Goal: Communication & Community: Answer question/provide support

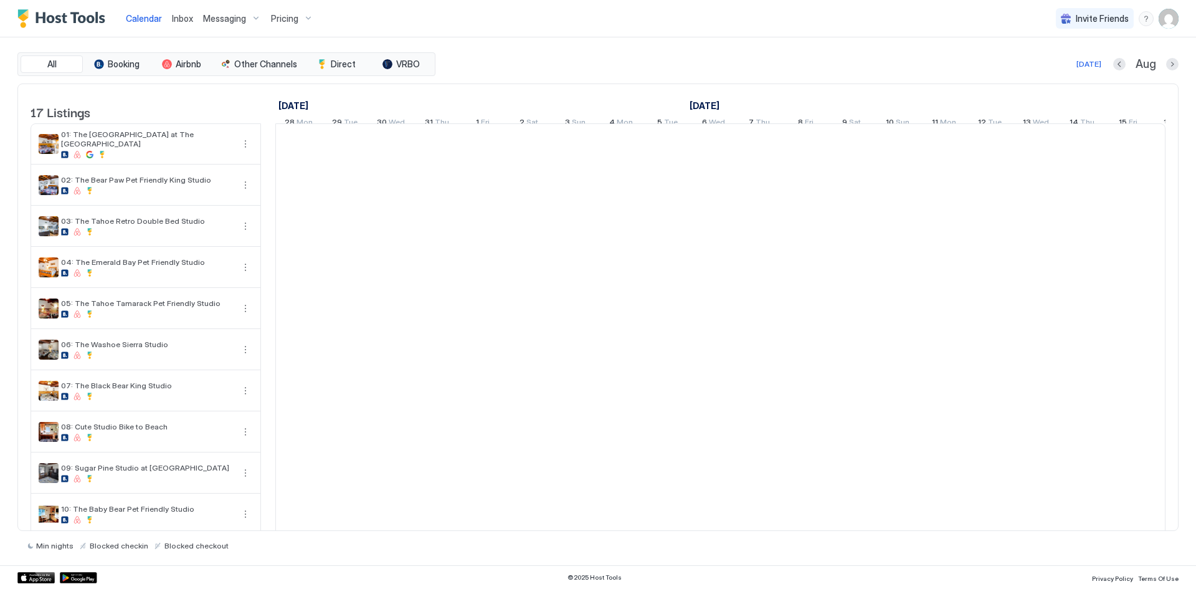
scroll to position [0, 692]
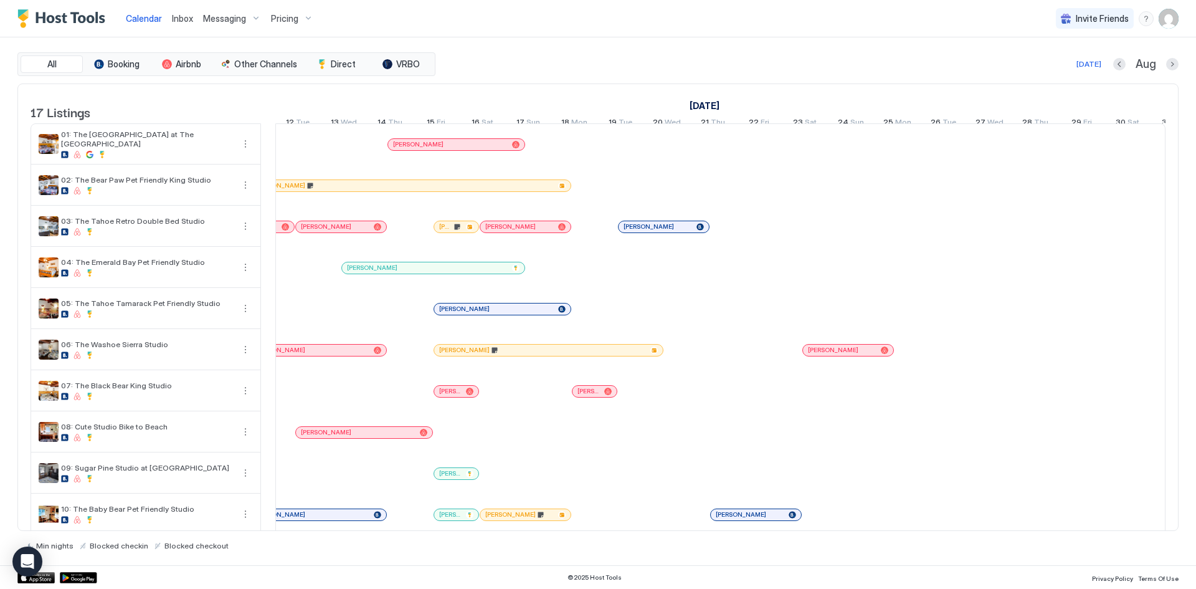
click at [180, 21] on span "Inbox" at bounding box center [182, 18] width 21 height 11
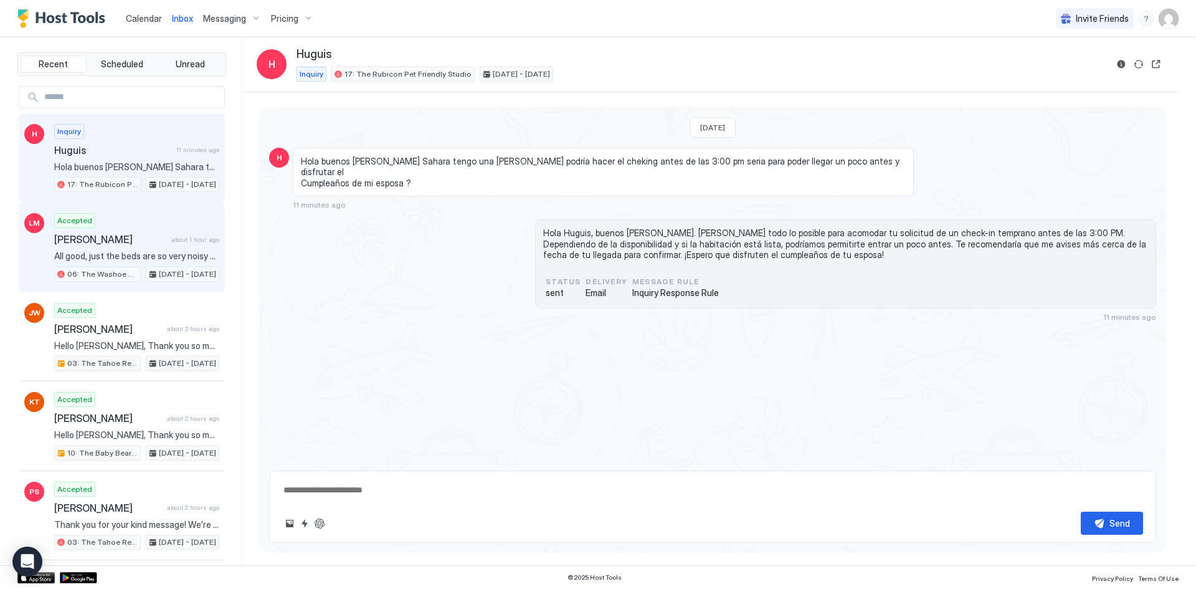
click at [118, 240] on span "[PERSON_NAME]" at bounding box center [110, 239] width 112 height 12
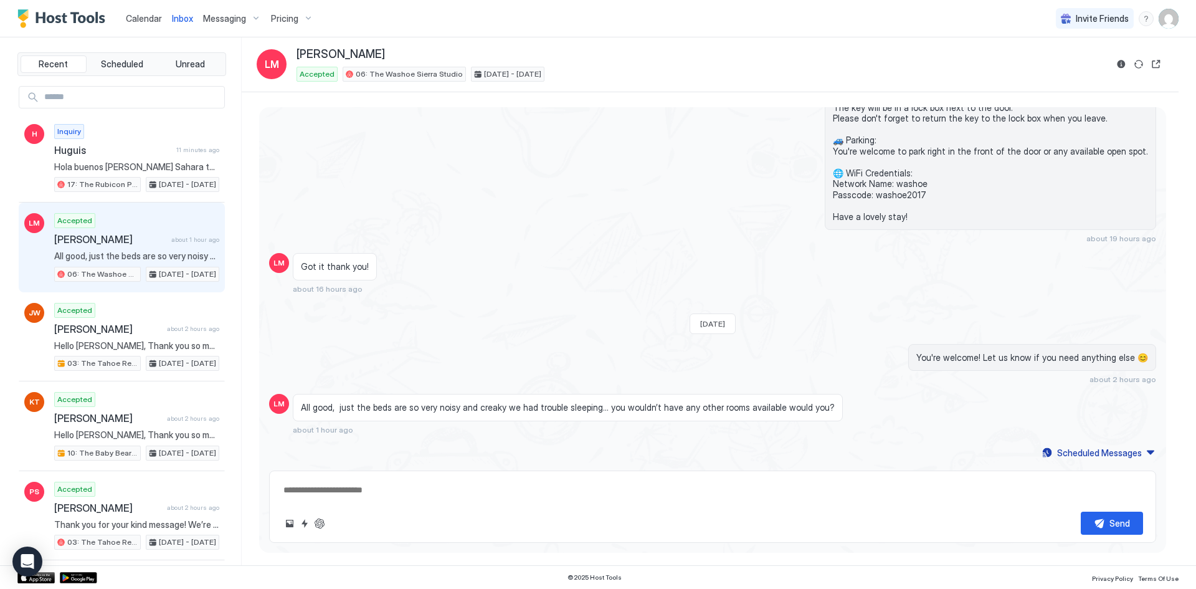
scroll to position [387, 0]
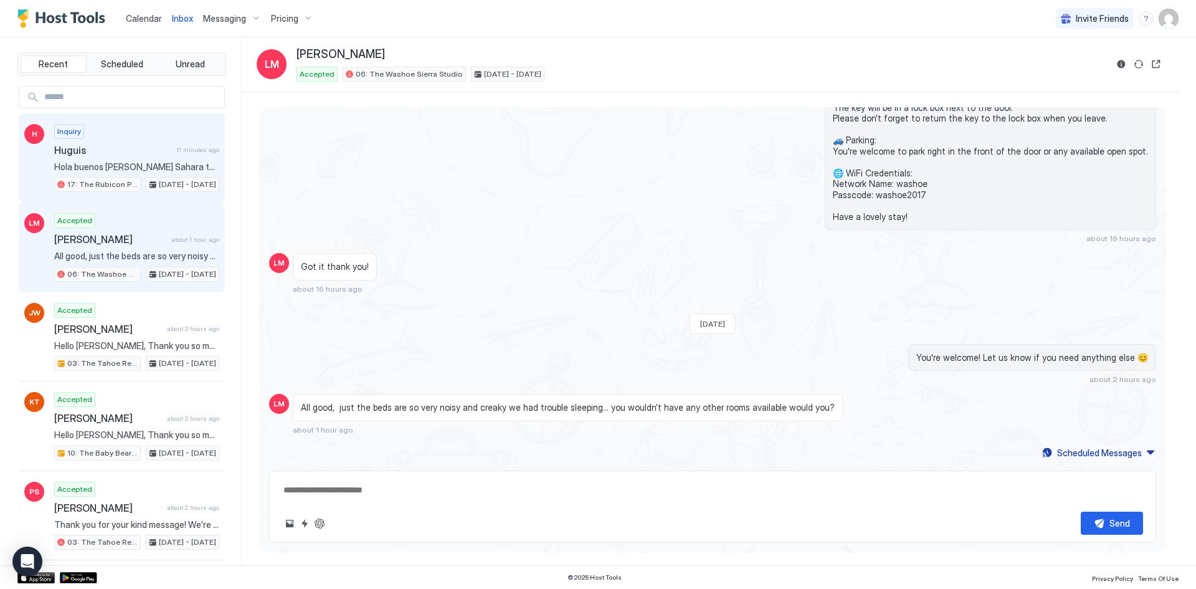
click at [126, 156] on div "Inquiry Huguis 11 minutes ago Hola buenos [PERSON_NAME] Sahara tengo una [PERSO…" at bounding box center [136, 158] width 165 height 69
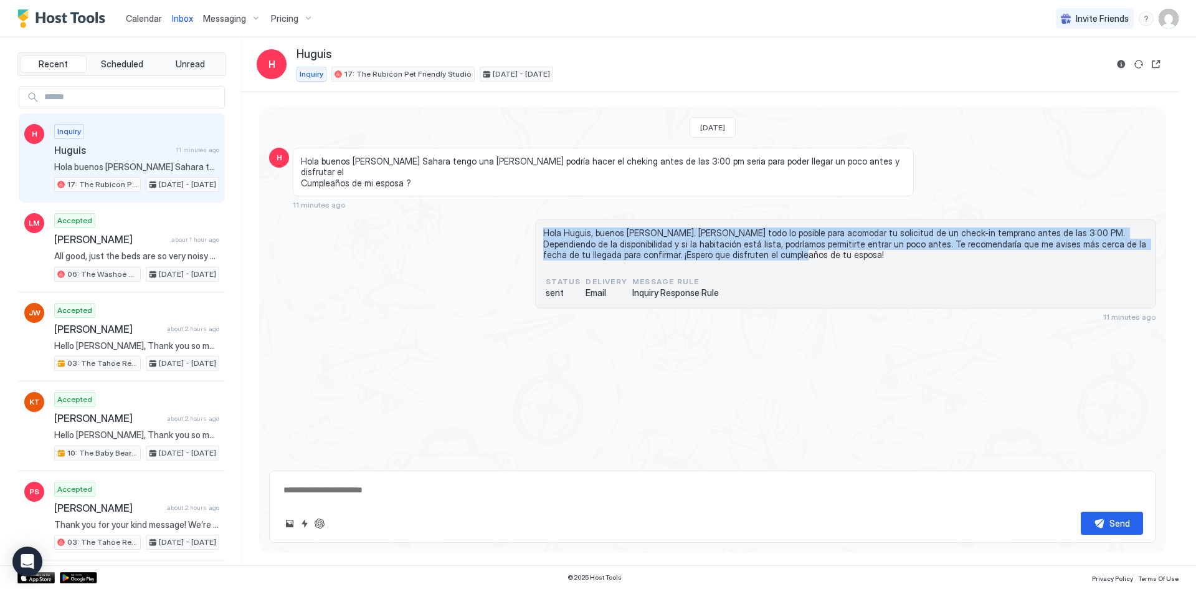
drag, startPoint x: 729, startPoint y: 242, endPoint x: 543, endPoint y: 219, distance: 187.7
click at [543, 219] on div "Hola Huguis, buenos [PERSON_NAME]. [PERSON_NAME] todo lo posible para acomodar …" at bounding box center [845, 263] width 621 height 89
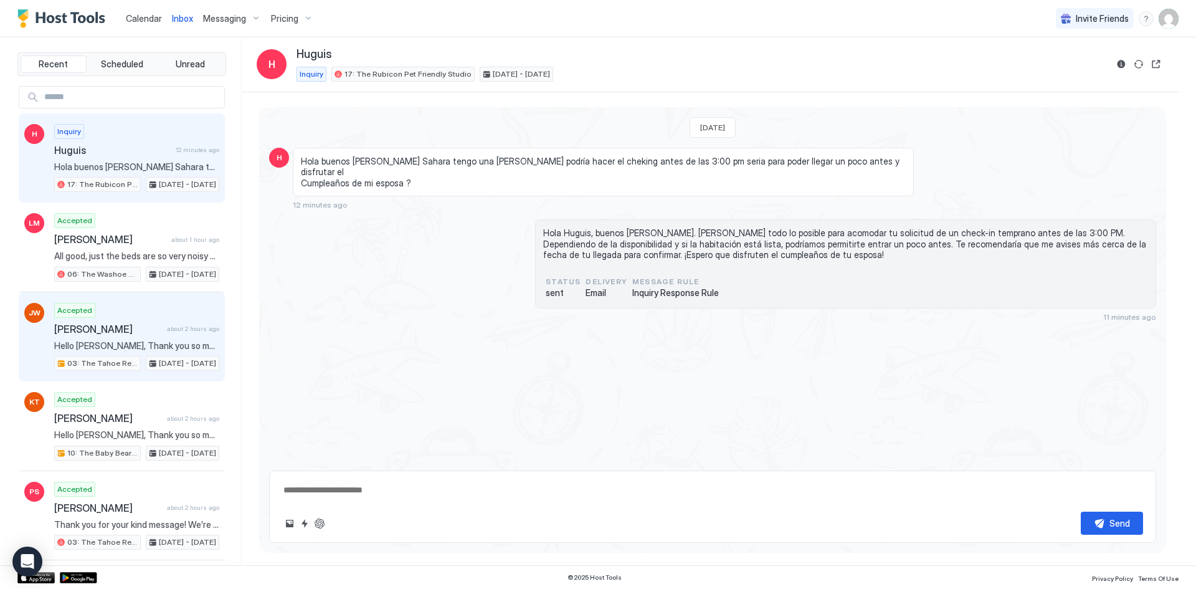
click at [113, 320] on div "Accepted [PERSON_NAME] about 2 hours ago Hello [PERSON_NAME], Thank you so much…" at bounding box center [136, 337] width 165 height 69
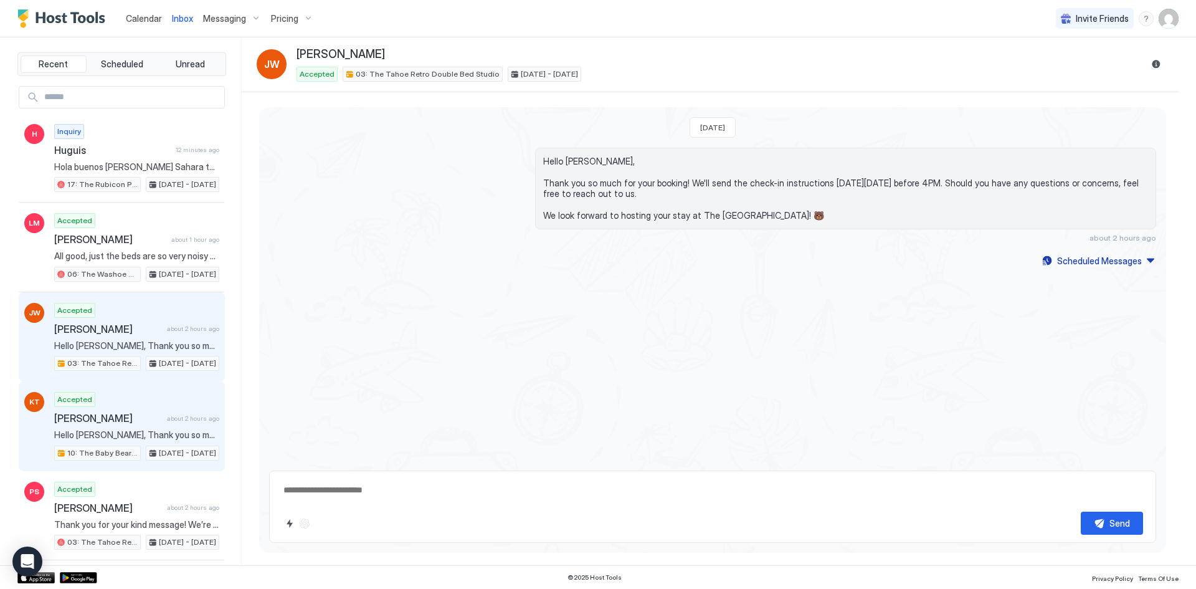
click at [118, 415] on span "[PERSON_NAME]" at bounding box center [108, 418] width 108 height 12
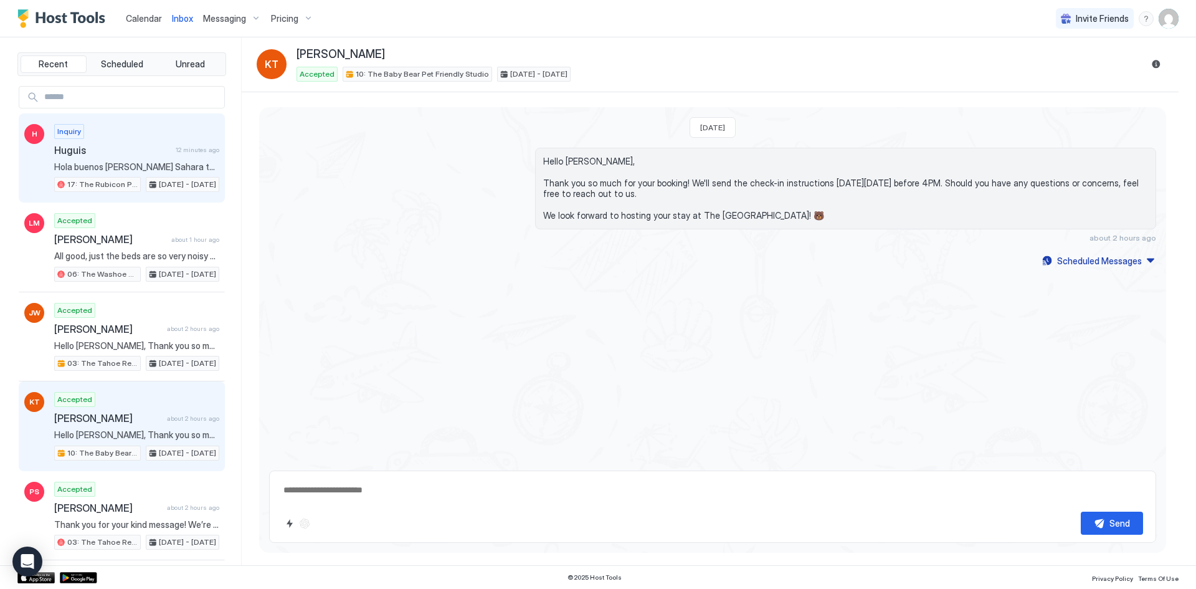
click at [120, 151] on span "Huguis" at bounding box center [112, 150] width 116 height 12
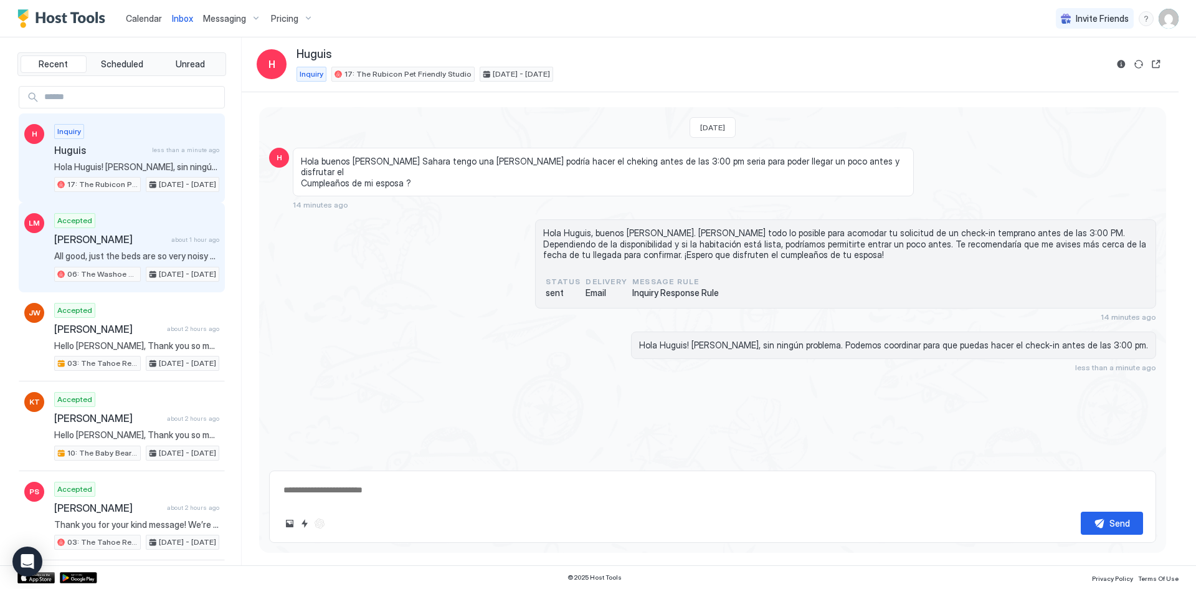
click at [123, 237] on span "[PERSON_NAME]" at bounding box center [110, 239] width 112 height 12
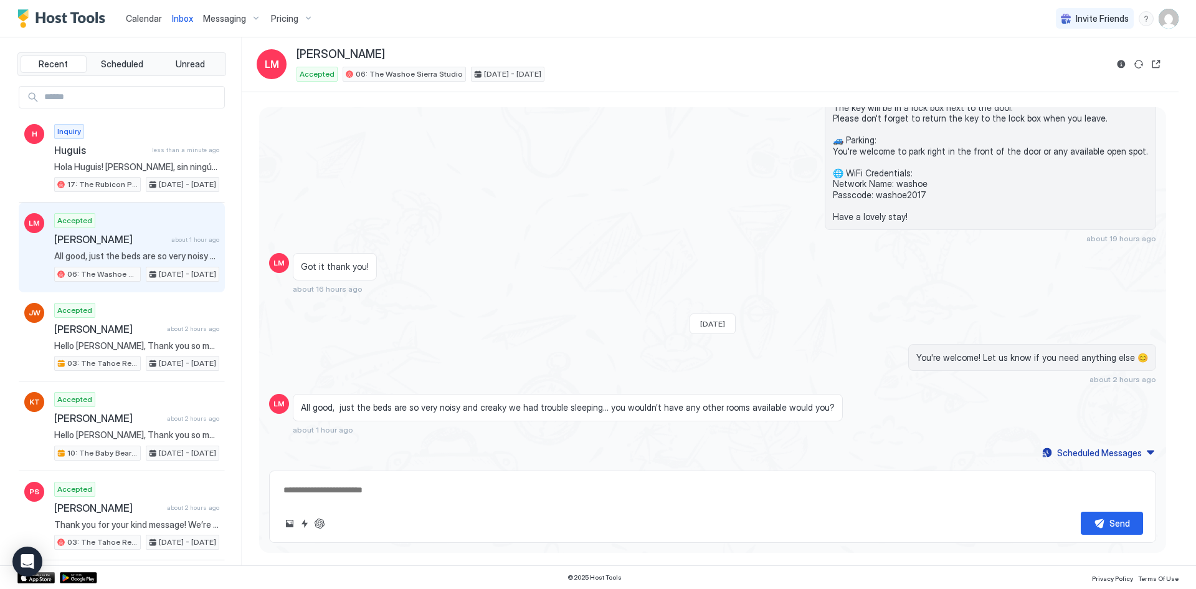
scroll to position [387, 0]
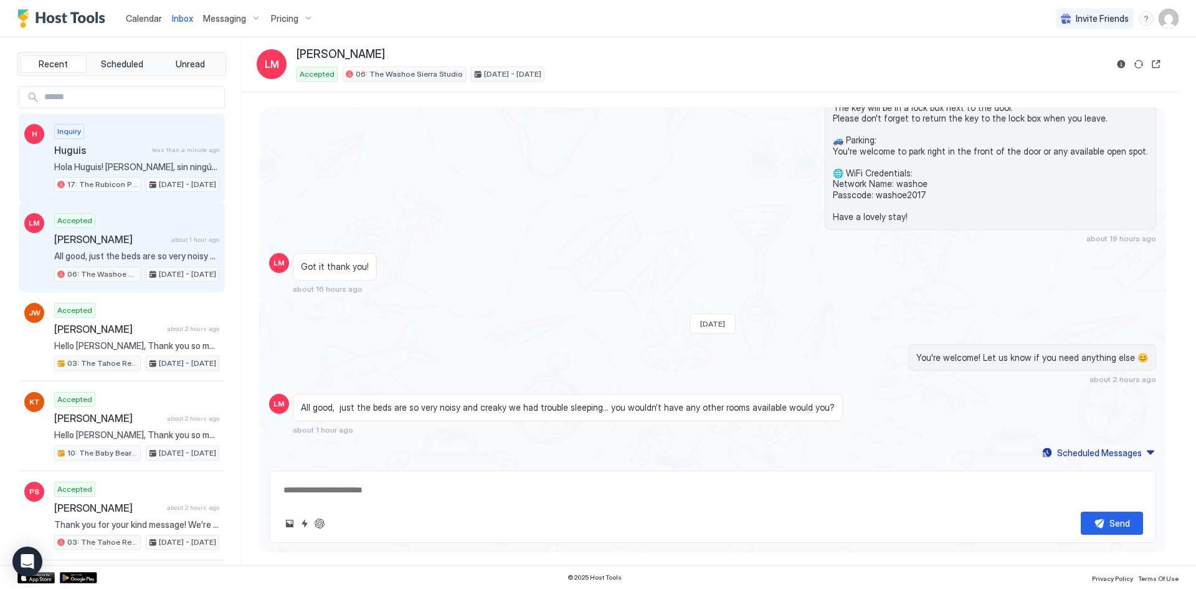
click at [125, 152] on span "Huguis" at bounding box center [100, 150] width 93 height 12
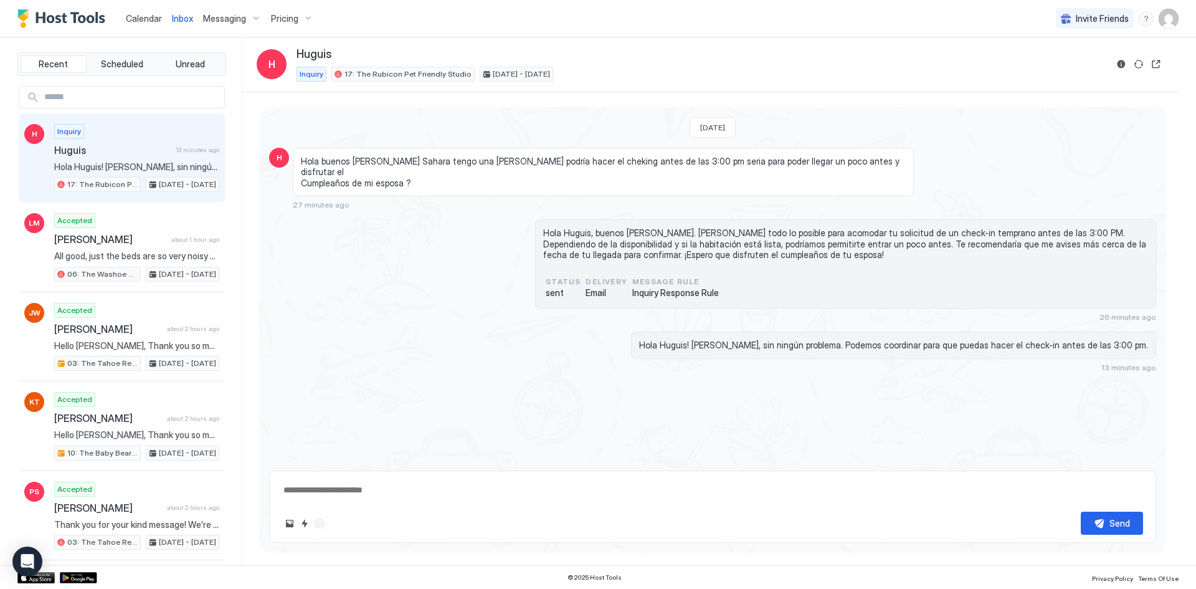
click at [184, 18] on span "Inbox" at bounding box center [182, 18] width 21 height 11
type textarea "*"
click at [143, 24] on link "Calendar" at bounding box center [144, 18] width 36 height 13
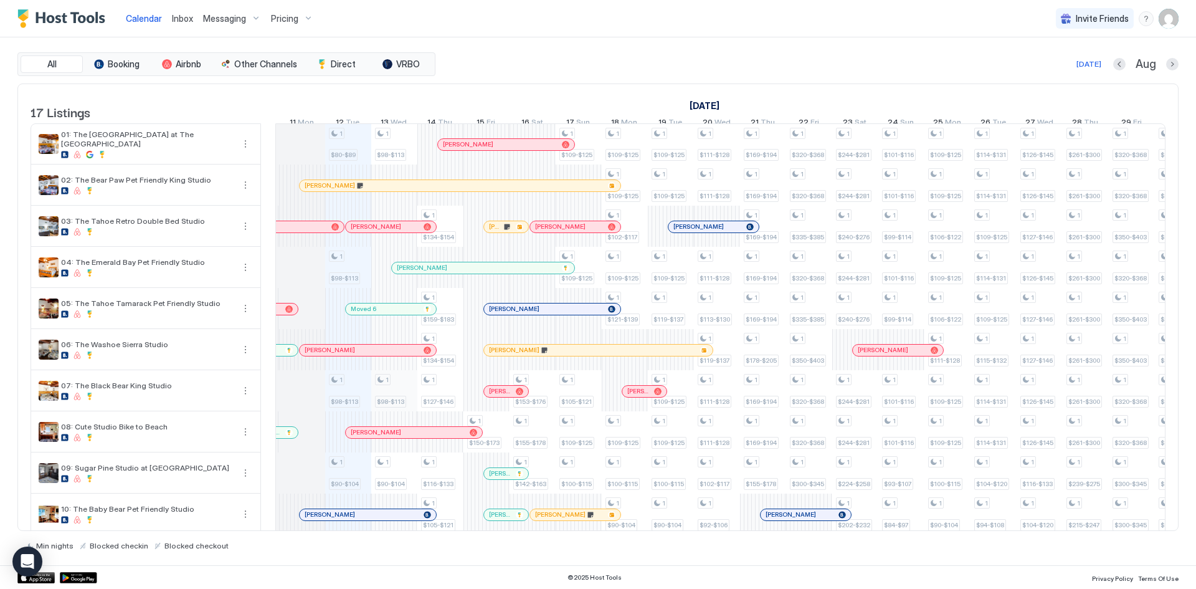
scroll to position [291, 0]
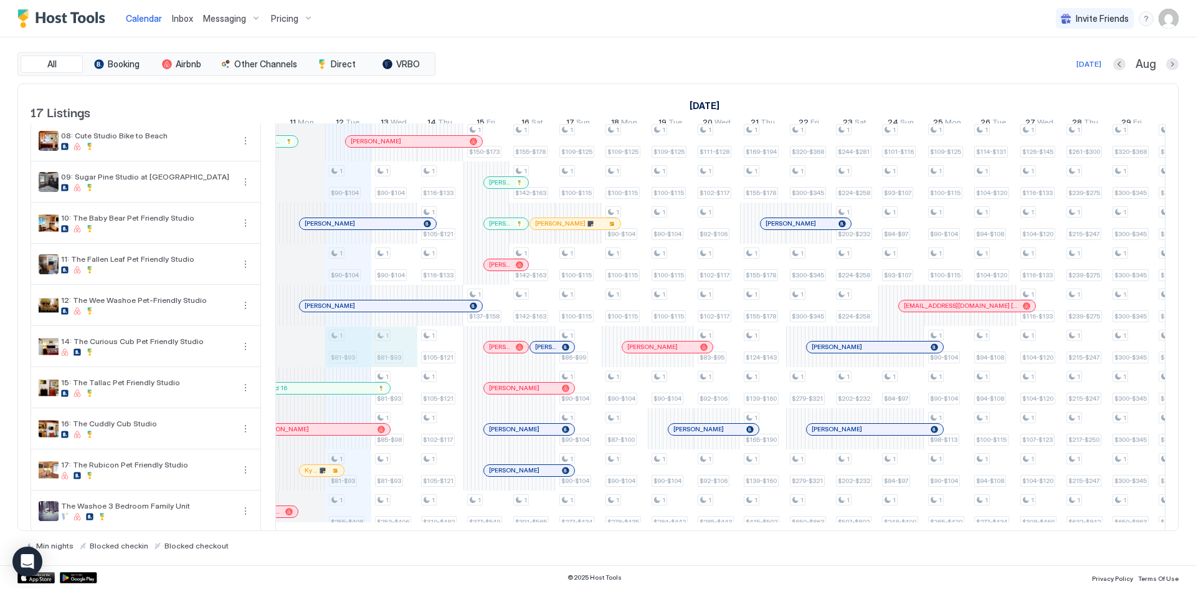
drag, startPoint x: 346, startPoint y: 354, endPoint x: 378, endPoint y: 354, distance: 32.4
click at [386, 355] on div "1 $80-$89 1 $98-$113 1 $98-$113 1 $90-$104 1 $90-$104 1 $81-$93 1 $81-$93 1 $25…" at bounding box center [993, 182] width 2719 height 698
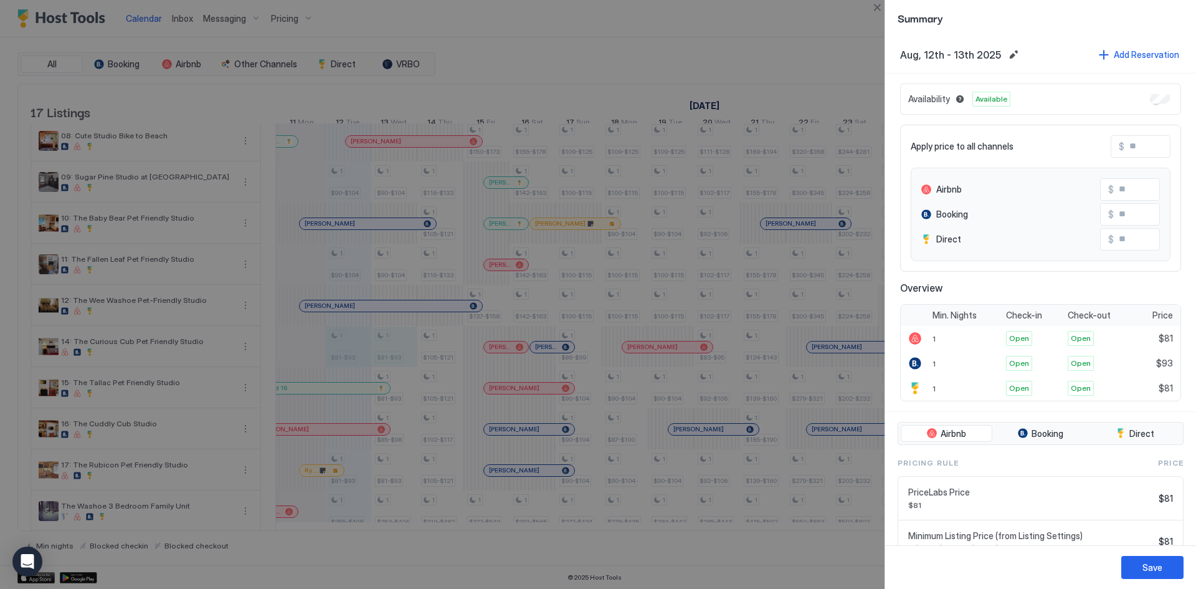
click at [1139, 191] on input "Input Field" at bounding box center [1164, 189] width 100 height 21
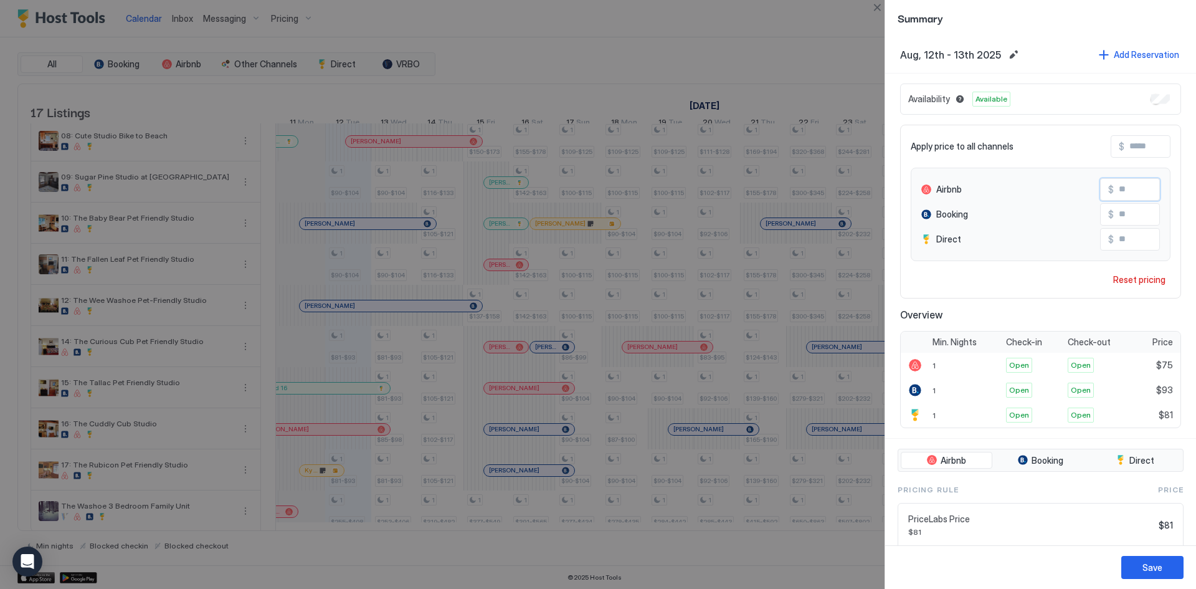
type input "**"
click at [1136, 218] on input "Input Field" at bounding box center [1164, 214] width 100 height 21
type input "**"
click at [1121, 240] on input "Input Field" at bounding box center [1164, 239] width 100 height 21
type input "**"
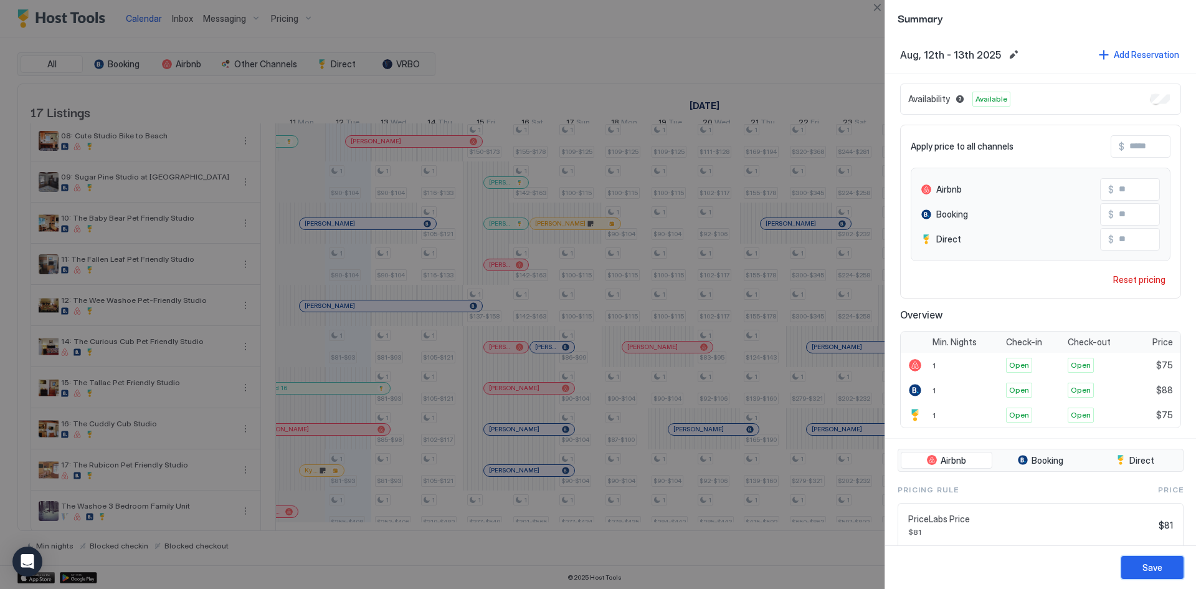
click at [1152, 572] on div "Save" at bounding box center [1152, 567] width 20 height 13
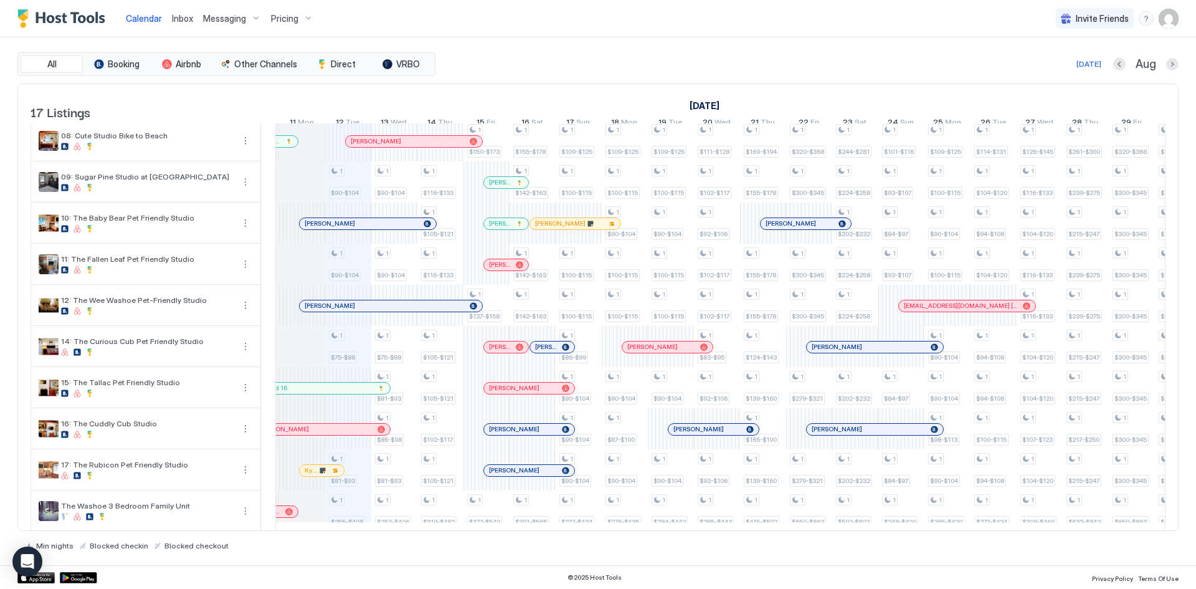
scroll to position [0, 0]
